Goal: Task Accomplishment & Management: Use online tool/utility

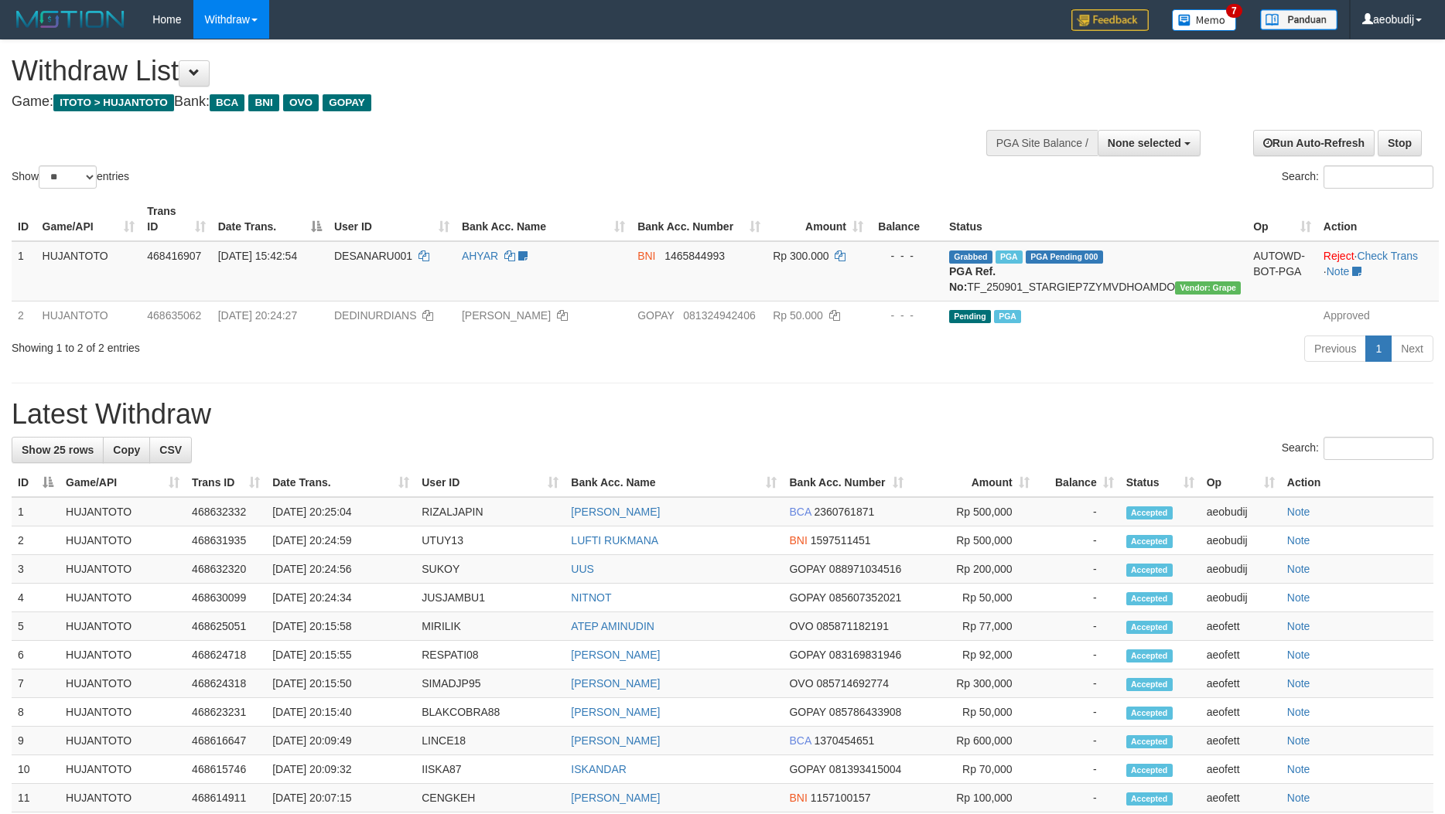
select select
select select "**"
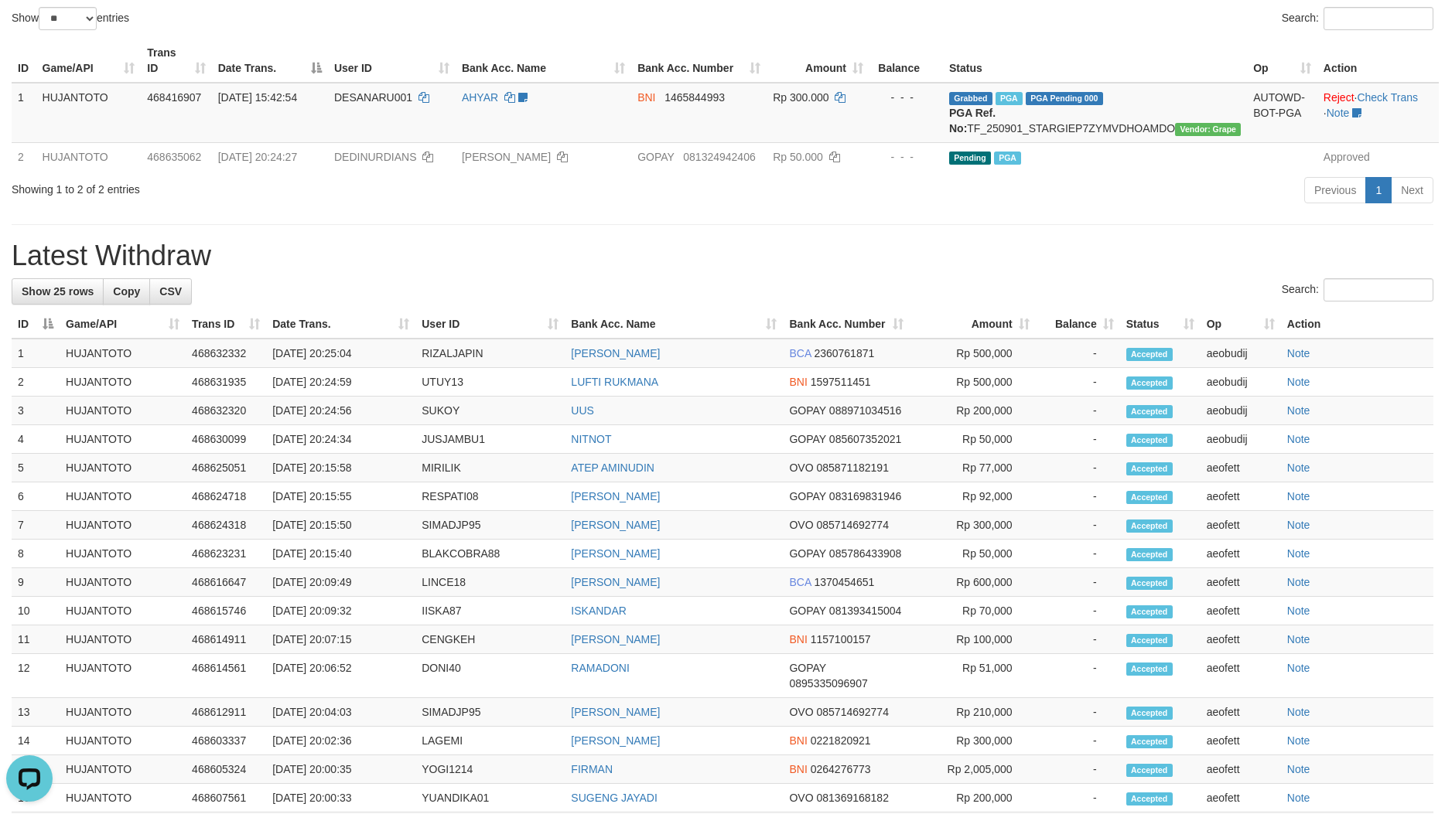
drag, startPoint x: 852, startPoint y: 260, endPoint x: 735, endPoint y: 263, distance: 116.8
click at [851, 260] on h1 "Latest Withdraw" at bounding box center [723, 256] width 1422 height 31
click at [725, 263] on h1 "Latest Withdraw" at bounding box center [723, 256] width 1422 height 31
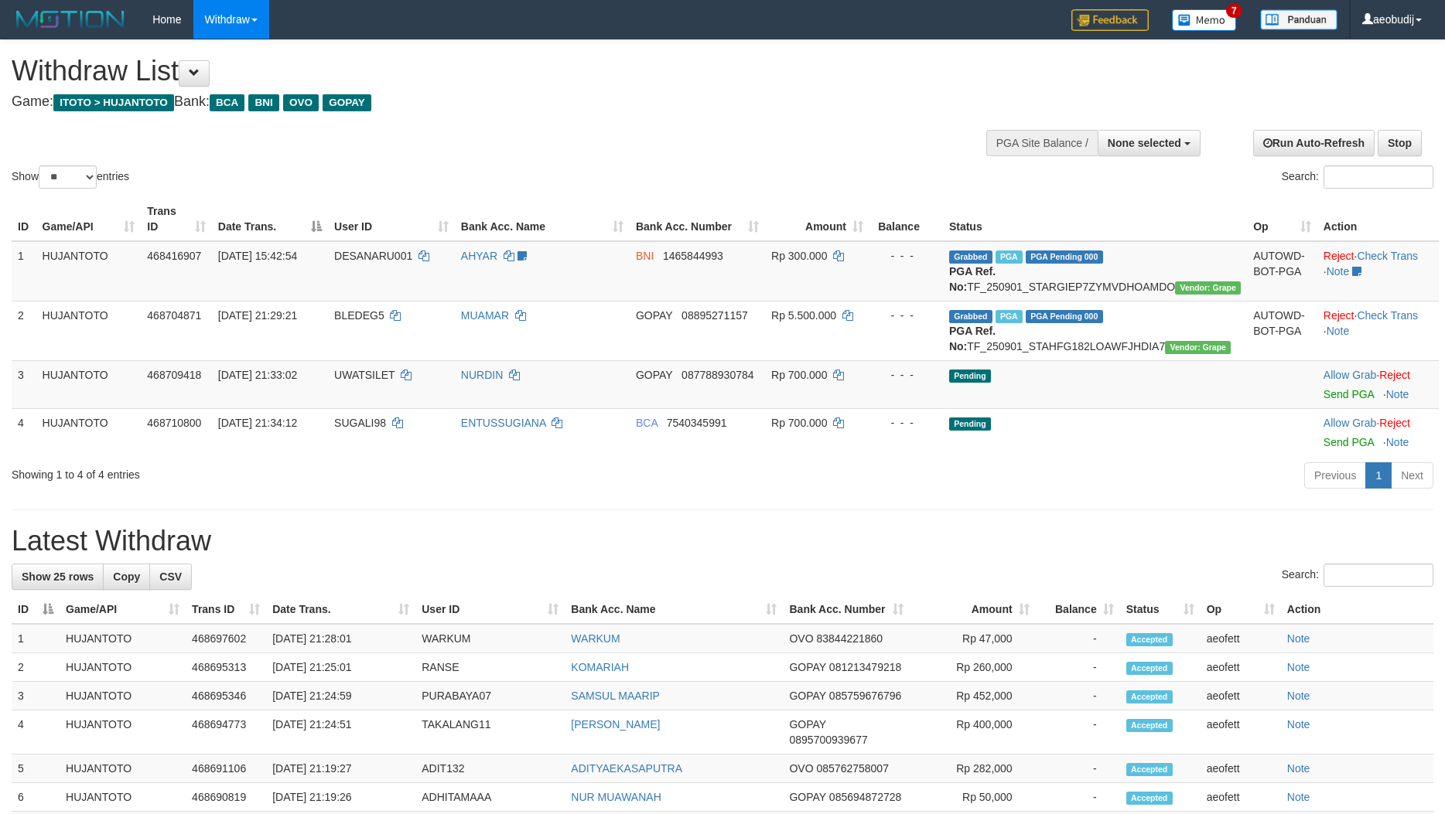
select select
select select "**"
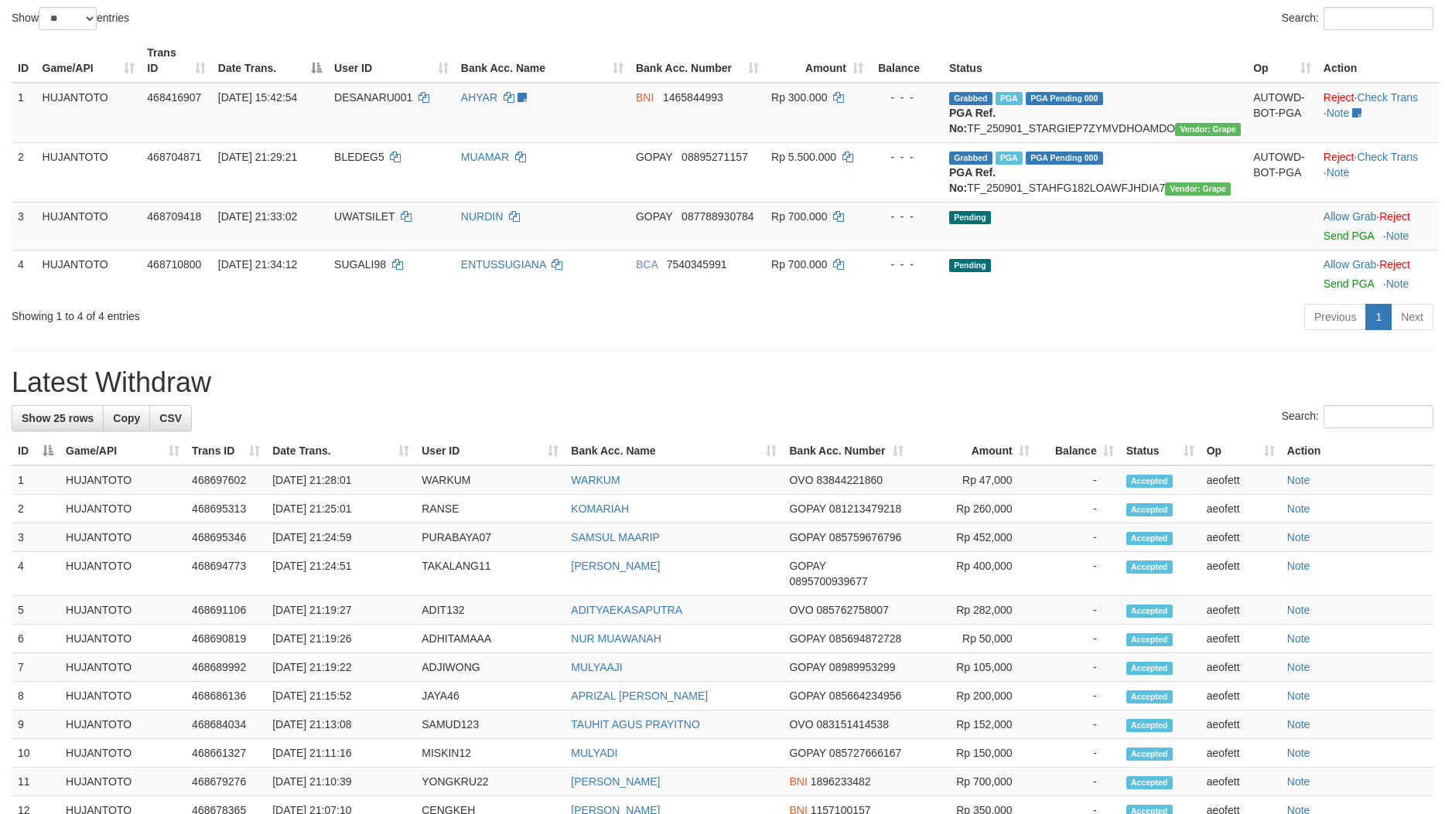
drag, startPoint x: 1049, startPoint y: 384, endPoint x: 817, endPoint y: 343, distance: 235.6
click at [1040, 384] on div "**********" at bounding box center [722, 591] width 1445 height 1418
drag, startPoint x: 809, startPoint y: 345, endPoint x: 767, endPoint y: 341, distance: 41.9
click at [778, 336] on div "Previous 1 Next" at bounding box center [1023, 318] width 820 height 33
drag, startPoint x: 767, startPoint y: 341, endPoint x: 620, endPoint y: 344, distance: 147.8
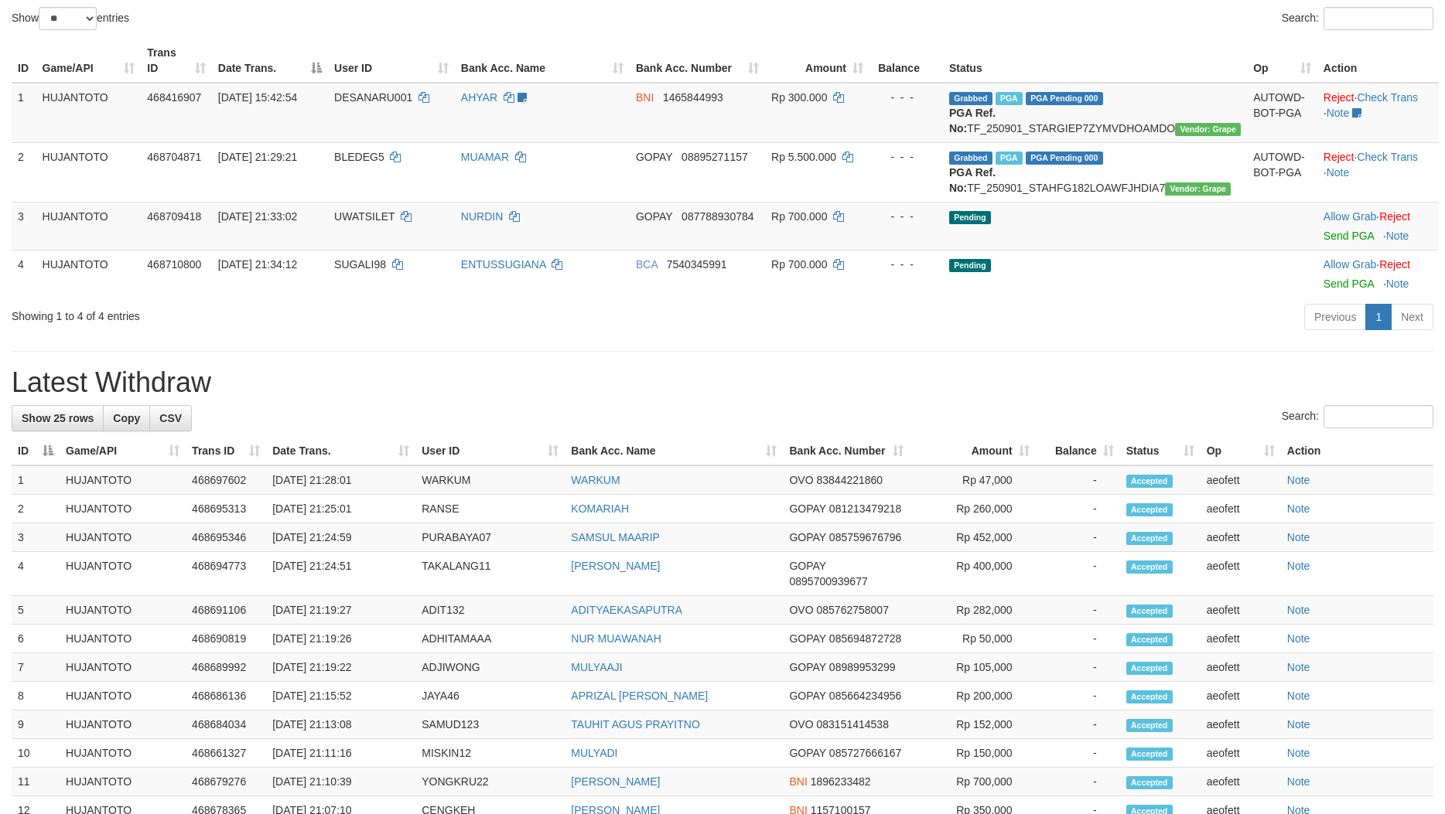
click at [616, 336] on div "Previous 1 Next" at bounding box center [1023, 318] width 820 height 33
drag, startPoint x: 743, startPoint y: 357, endPoint x: 661, endPoint y: 356, distance: 82.8
click at [742, 336] on div "Previous 1 Next" at bounding box center [1023, 318] width 820 height 33
drag, startPoint x: 633, startPoint y: 365, endPoint x: 596, endPoint y: 354, distance: 38.7
click at [589, 336] on div "Showing 1 to 4 of 4 entries Previous 1 Next" at bounding box center [722, 318] width 1445 height 33
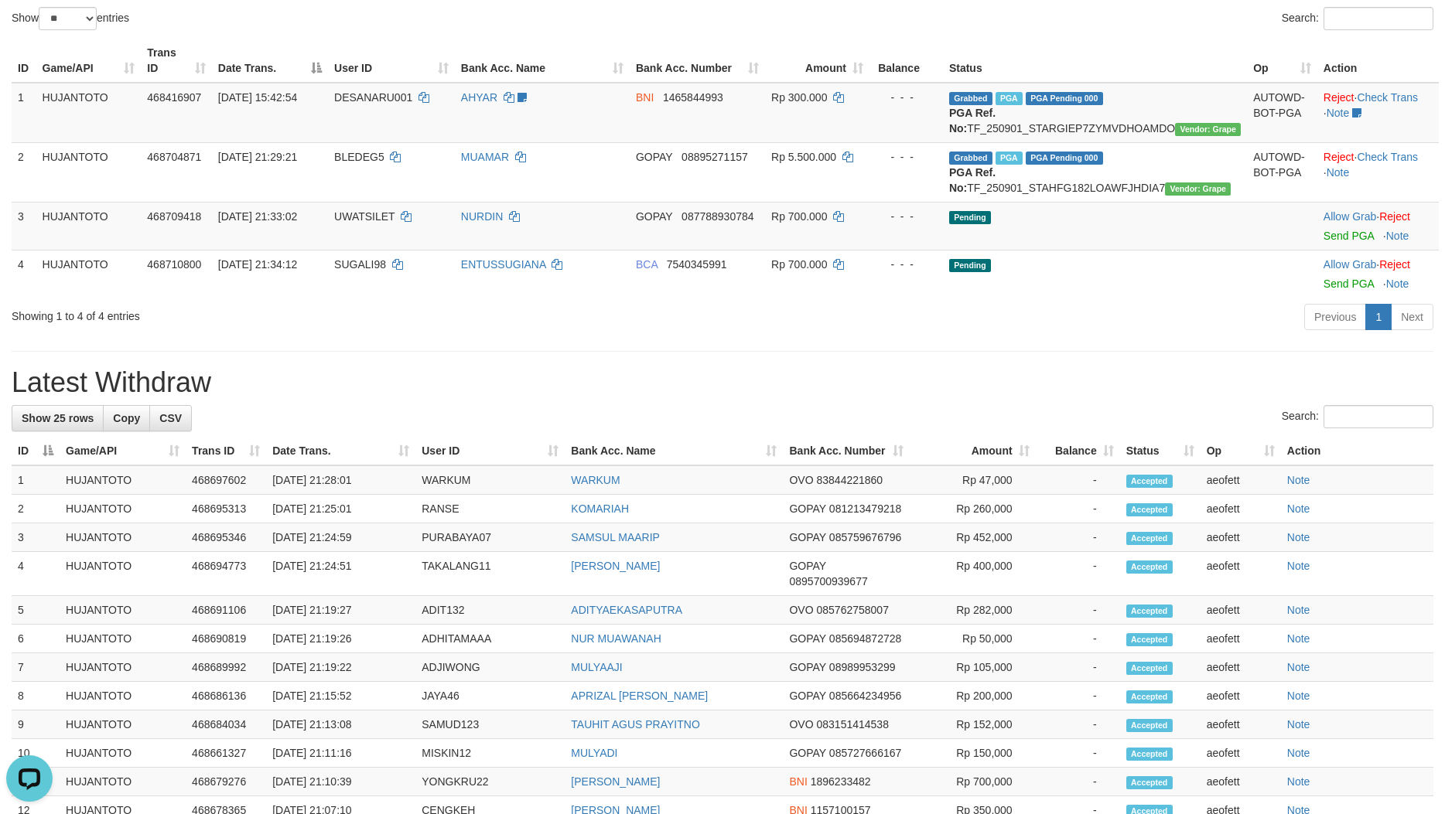
scroll to position [0, 0]
click at [1323, 242] on link "Send PGA" at bounding box center [1348, 236] width 50 height 12
click at [882, 376] on div "**********" at bounding box center [722, 591] width 1445 height 1418
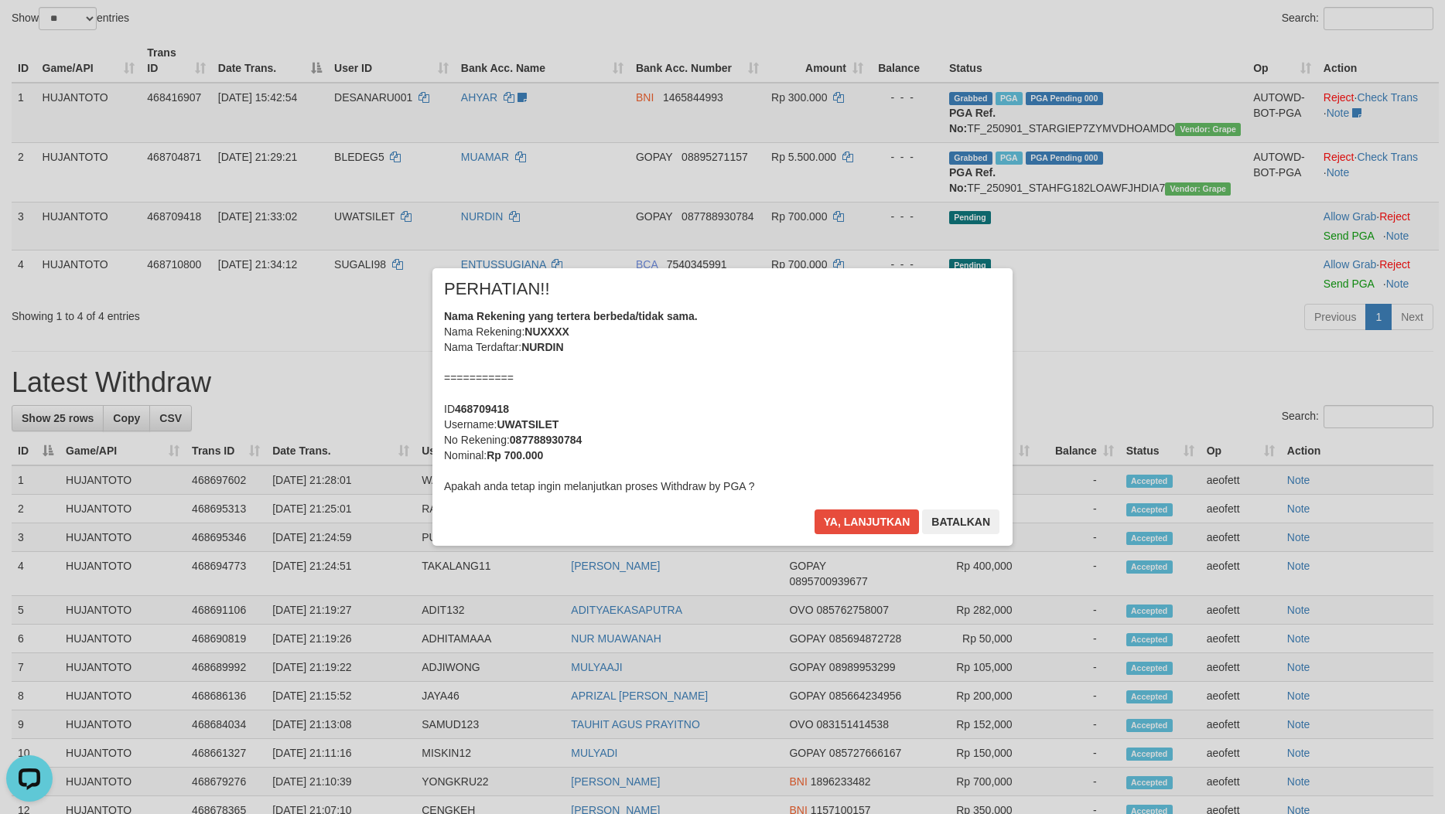
click at [806, 385] on div "Nama Rekening yang tertera berbeda/tidak sama. Nama Rekening: NUXXXX Nama Terda…" at bounding box center [722, 402] width 557 height 186
click at [814, 510] on button "Ya, lanjutkan" at bounding box center [866, 522] width 105 height 25
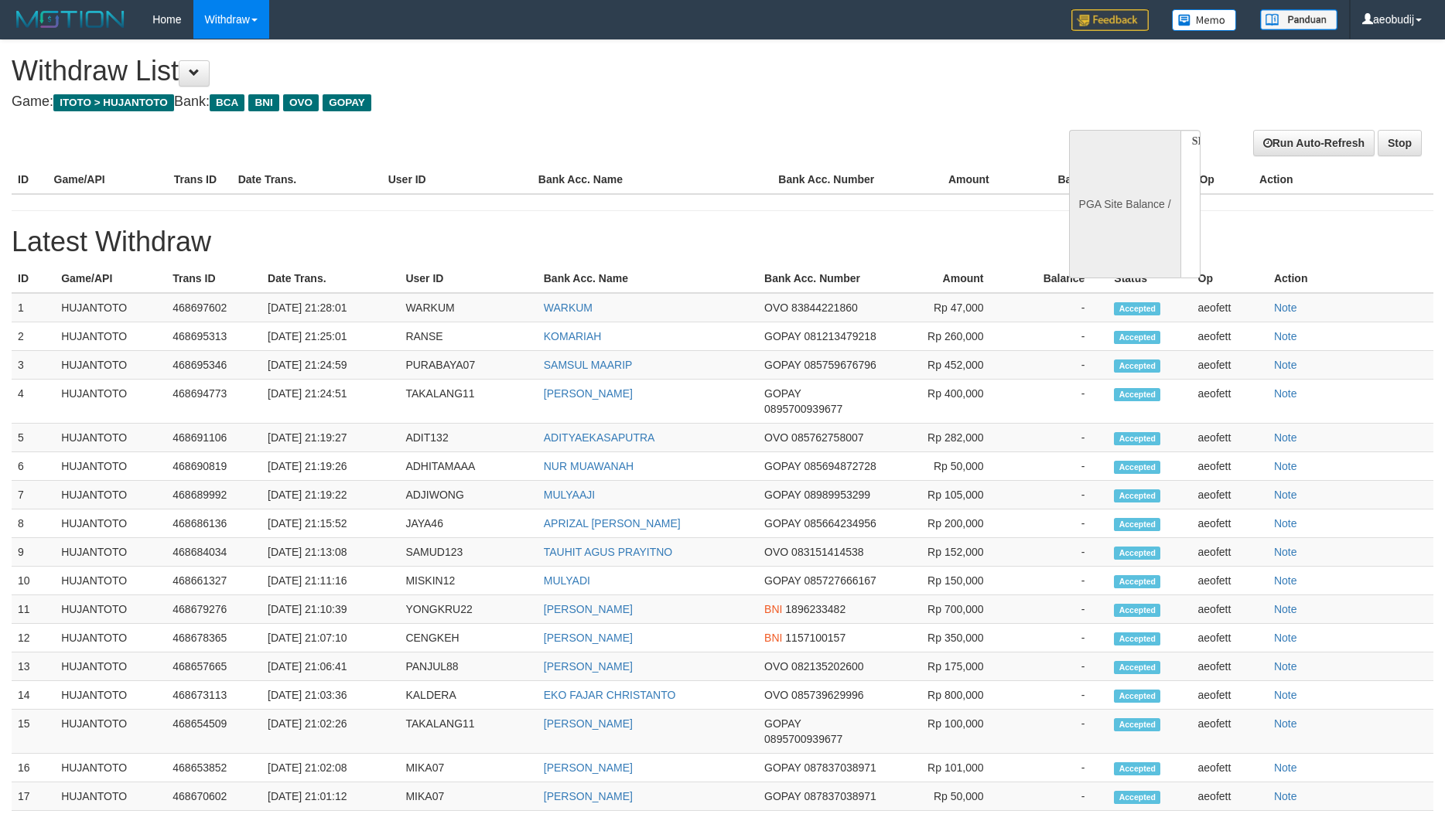
select select
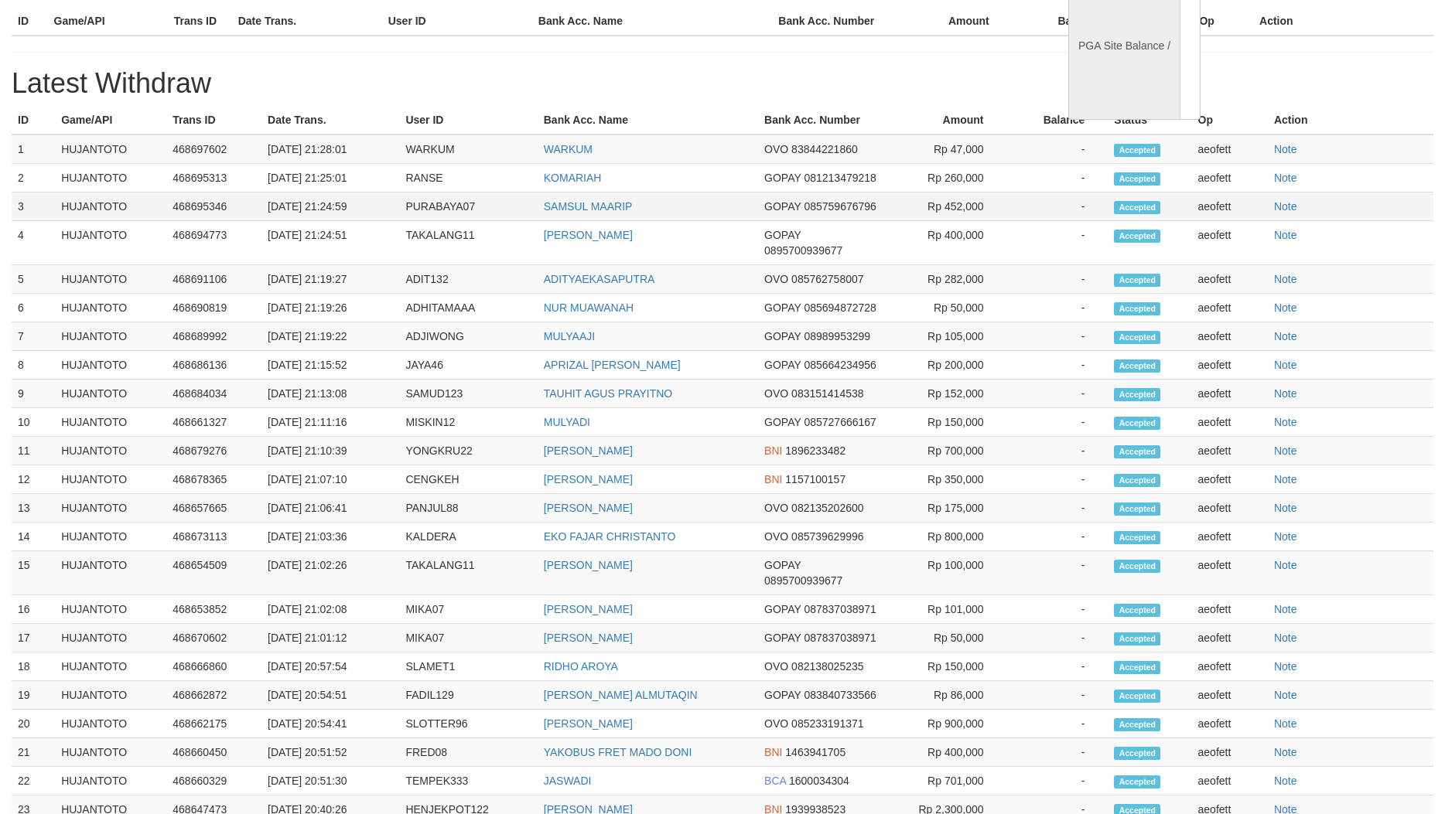
select select "**"
select select
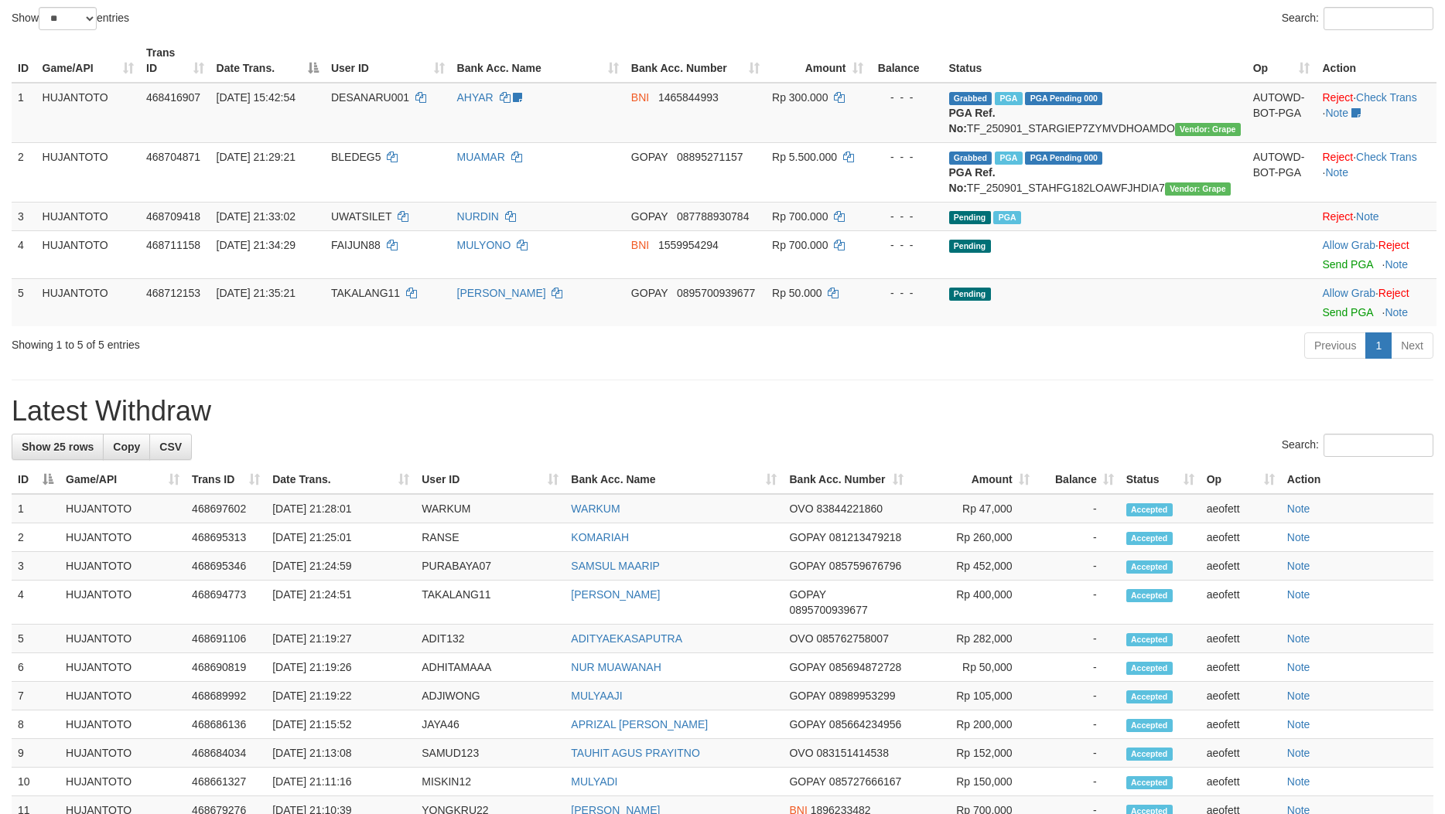
drag, startPoint x: 885, startPoint y: 412, endPoint x: 787, endPoint y: 408, distance: 97.5
drag, startPoint x: 787, startPoint y: 408, endPoint x: 772, endPoint y: 404, distance: 16.1
click at [777, 405] on div "**********" at bounding box center [722, 605] width 1445 height 1447
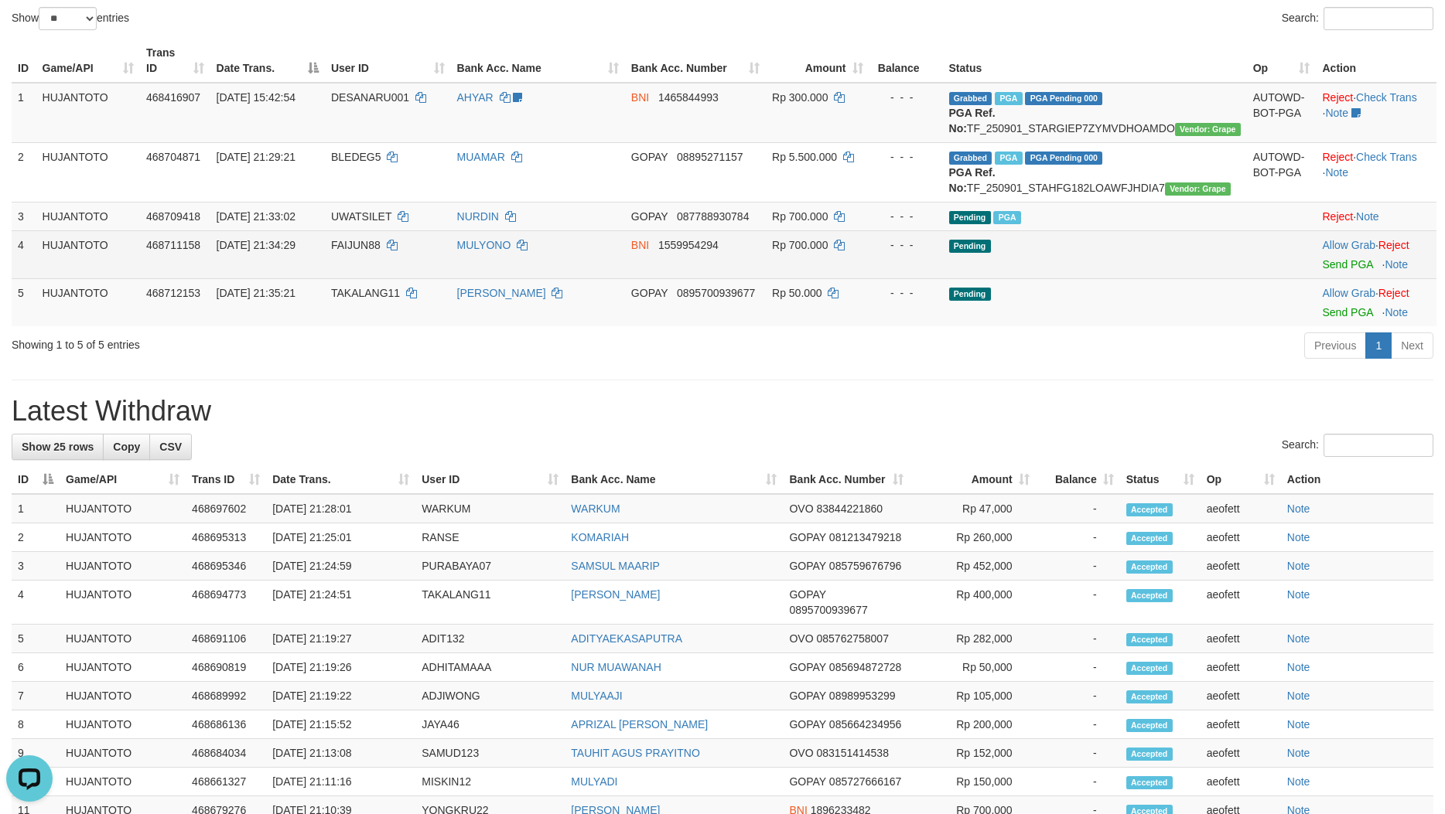
scroll to position [0, 0]
click at [1333, 271] on link "Send PGA" at bounding box center [1347, 264] width 50 height 12
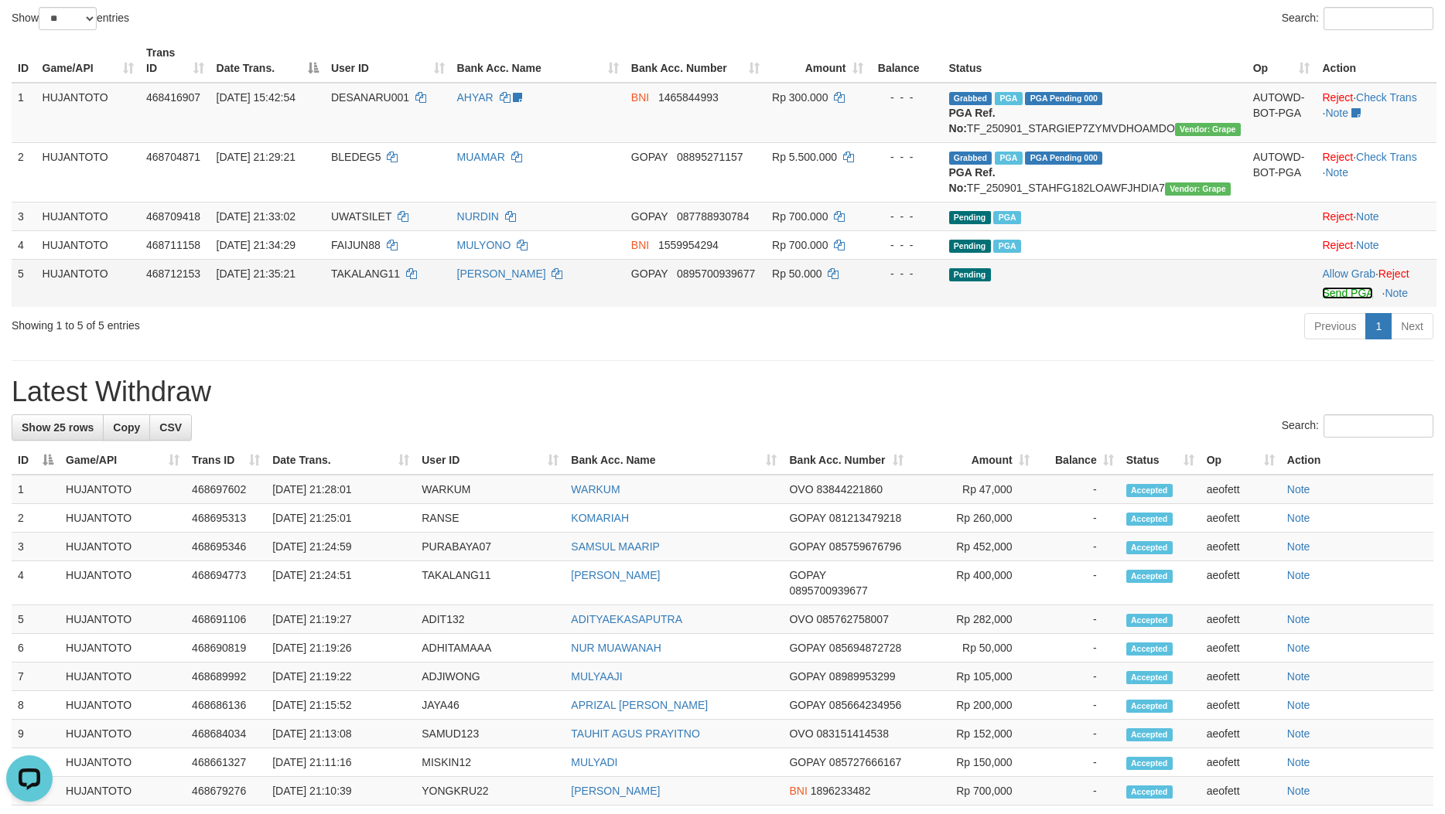
click at [1344, 299] on link "Send PGA" at bounding box center [1347, 293] width 50 height 12
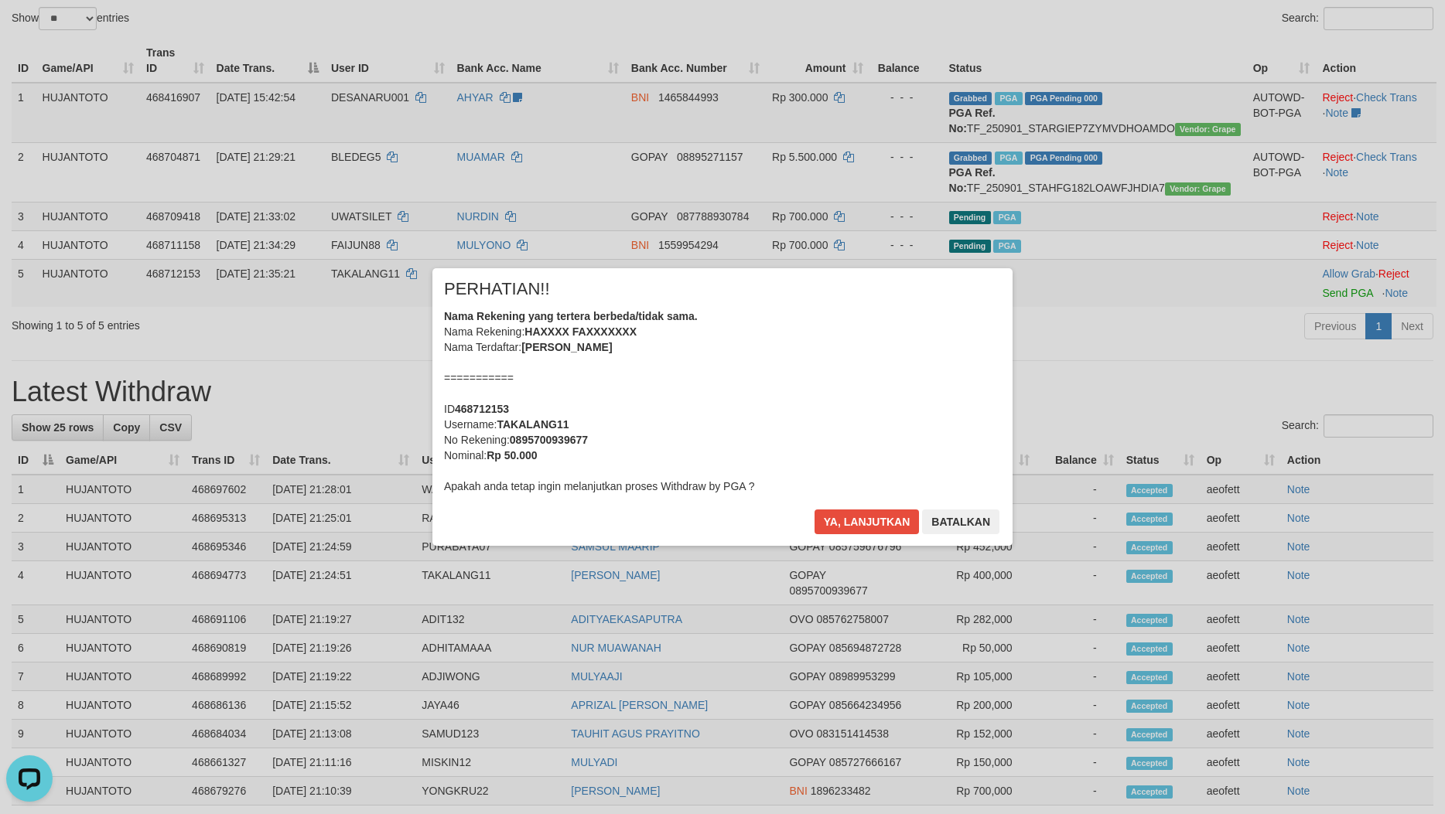
click at [805, 421] on div "Nama Rekening yang tertera berbeda/tidak sama. Nama Rekening: HAXXXX FAXXXXXXX …" at bounding box center [722, 402] width 557 height 186
click at [814, 510] on button "Ya, lanjutkan" at bounding box center [866, 522] width 105 height 25
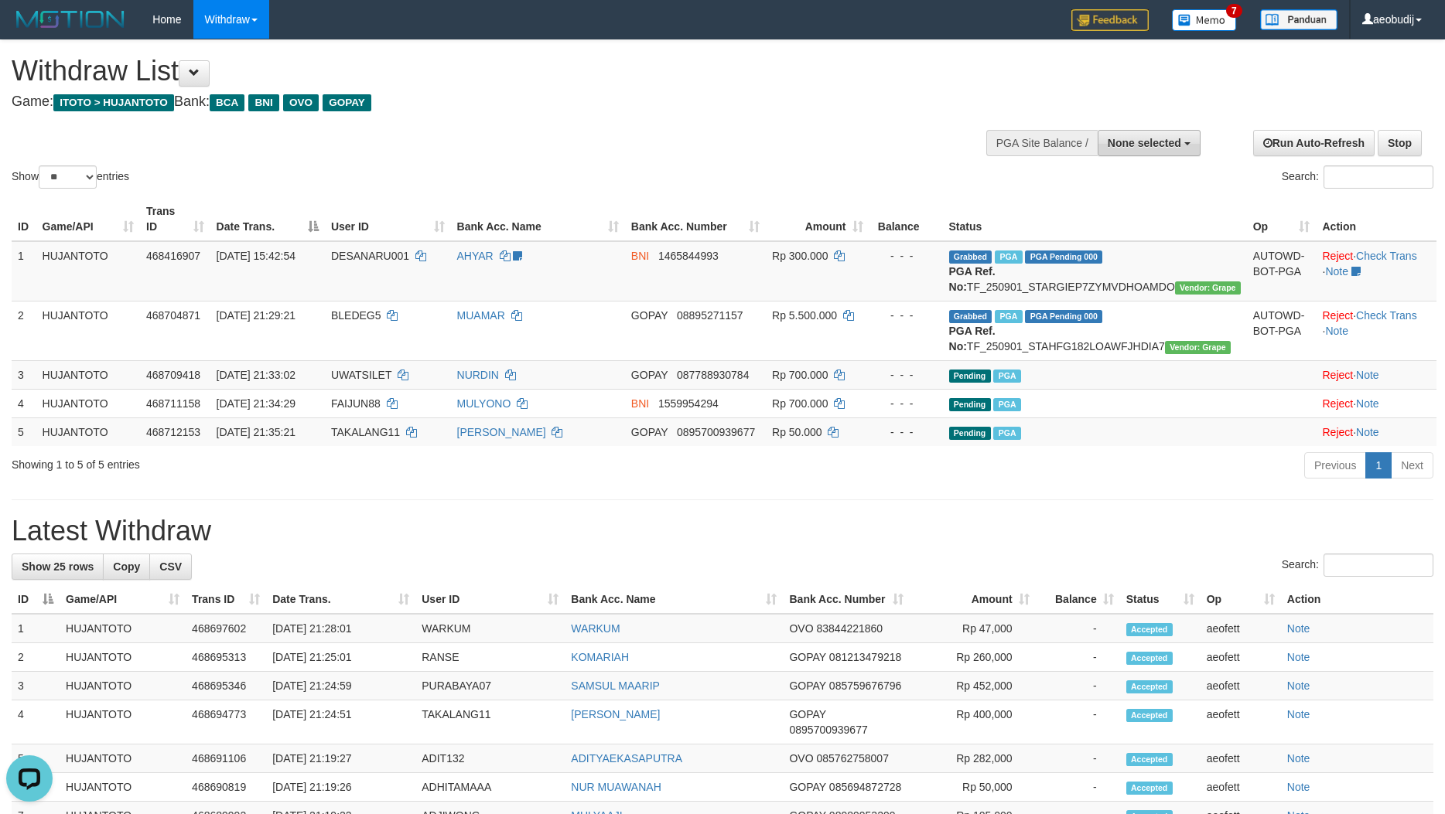
click at [1186, 144] on b "button" at bounding box center [1187, 143] width 6 height 3
click at [1130, 215] on label "[ITOTO] HUJANTOTO" at bounding box center [1123, 221] width 154 height 20
select select "***"
